Goal: Task Accomplishment & Management: Manage account settings

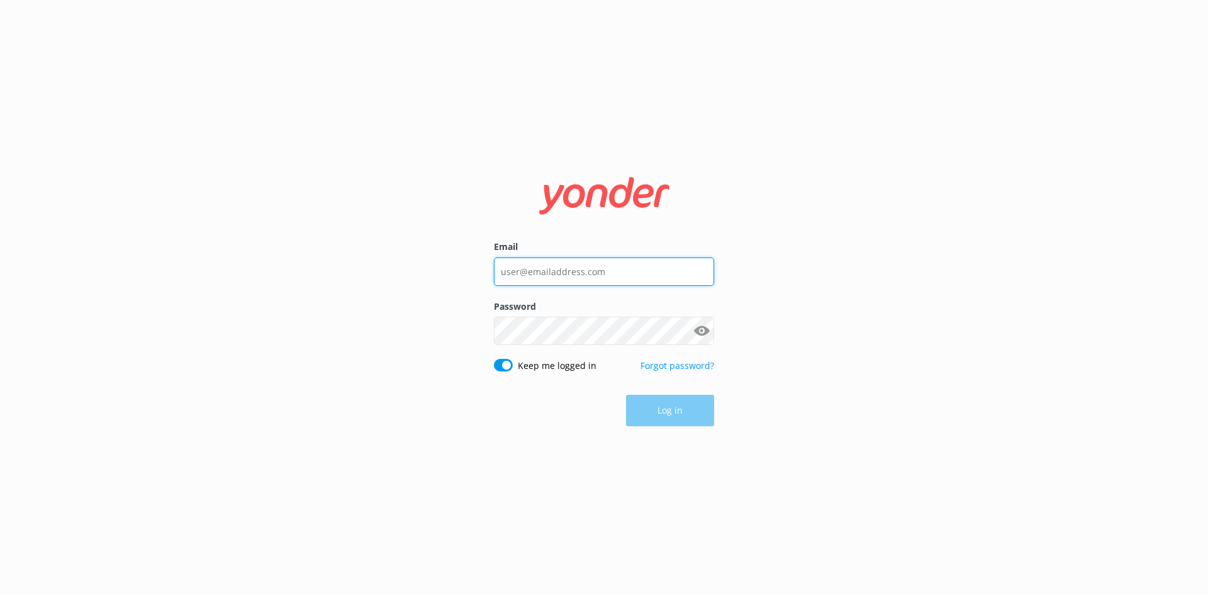
type input "[EMAIL_ADDRESS][DOMAIN_NAME]"
click at [690, 409] on div "Log in" at bounding box center [604, 409] width 220 height 31
click at [662, 420] on button "Log in" at bounding box center [670, 410] width 88 height 31
